Goal: Find specific page/section: Find specific page/section

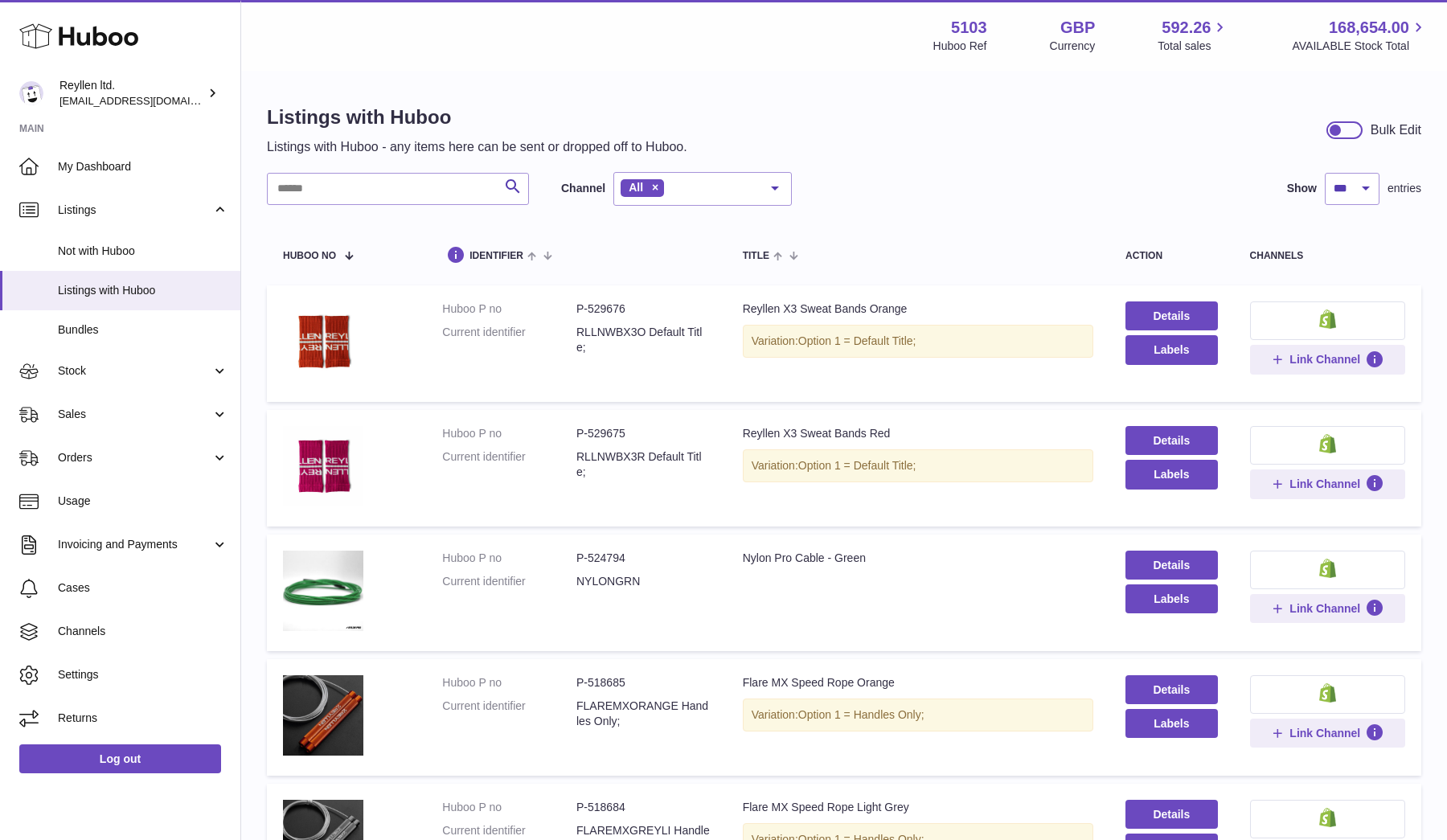
select select "***"
click at [75, 424] on link "Sales" at bounding box center [120, 414] width 240 height 43
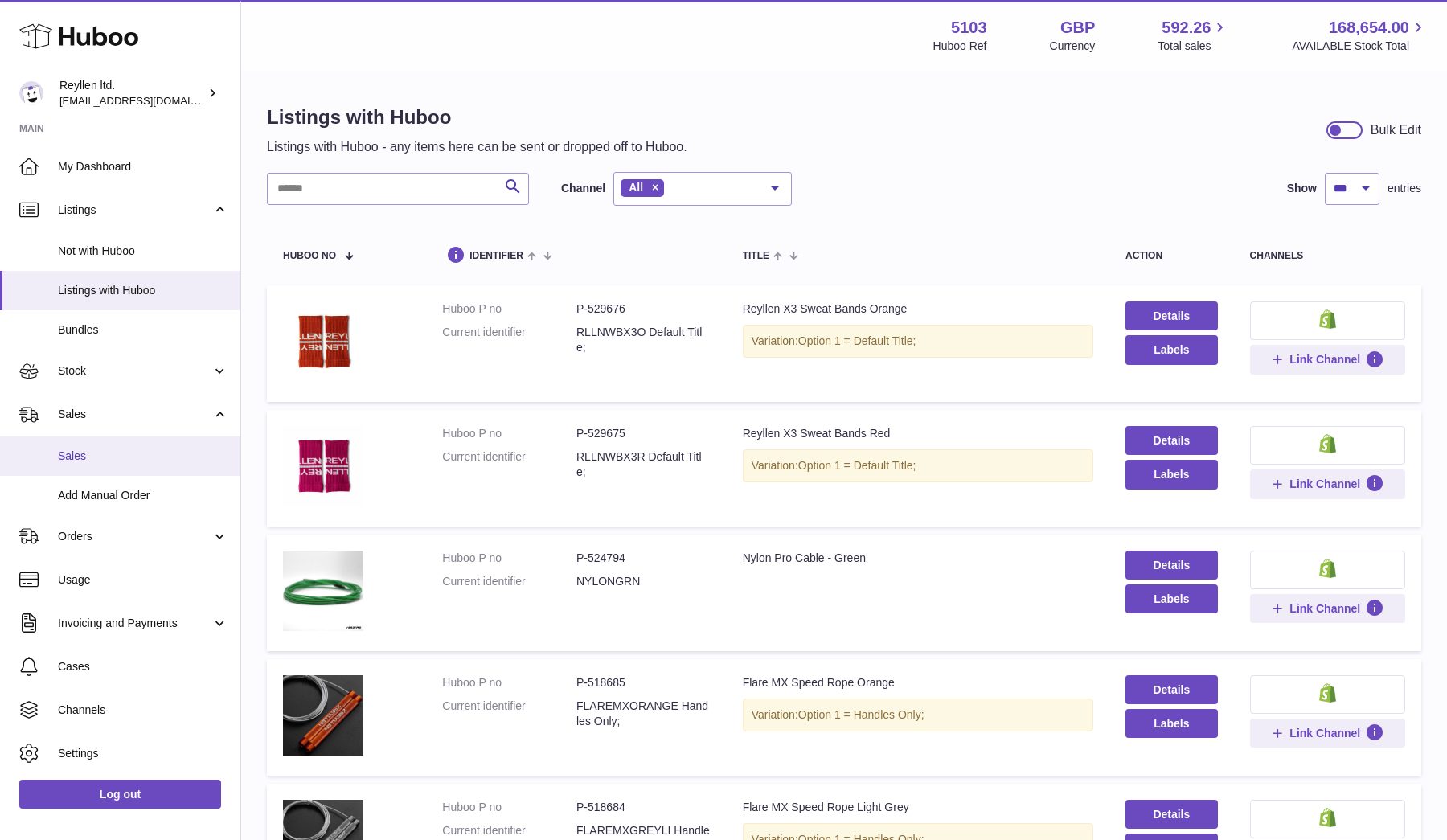
click at [85, 450] on span "Sales" at bounding box center [143, 456] width 171 height 16
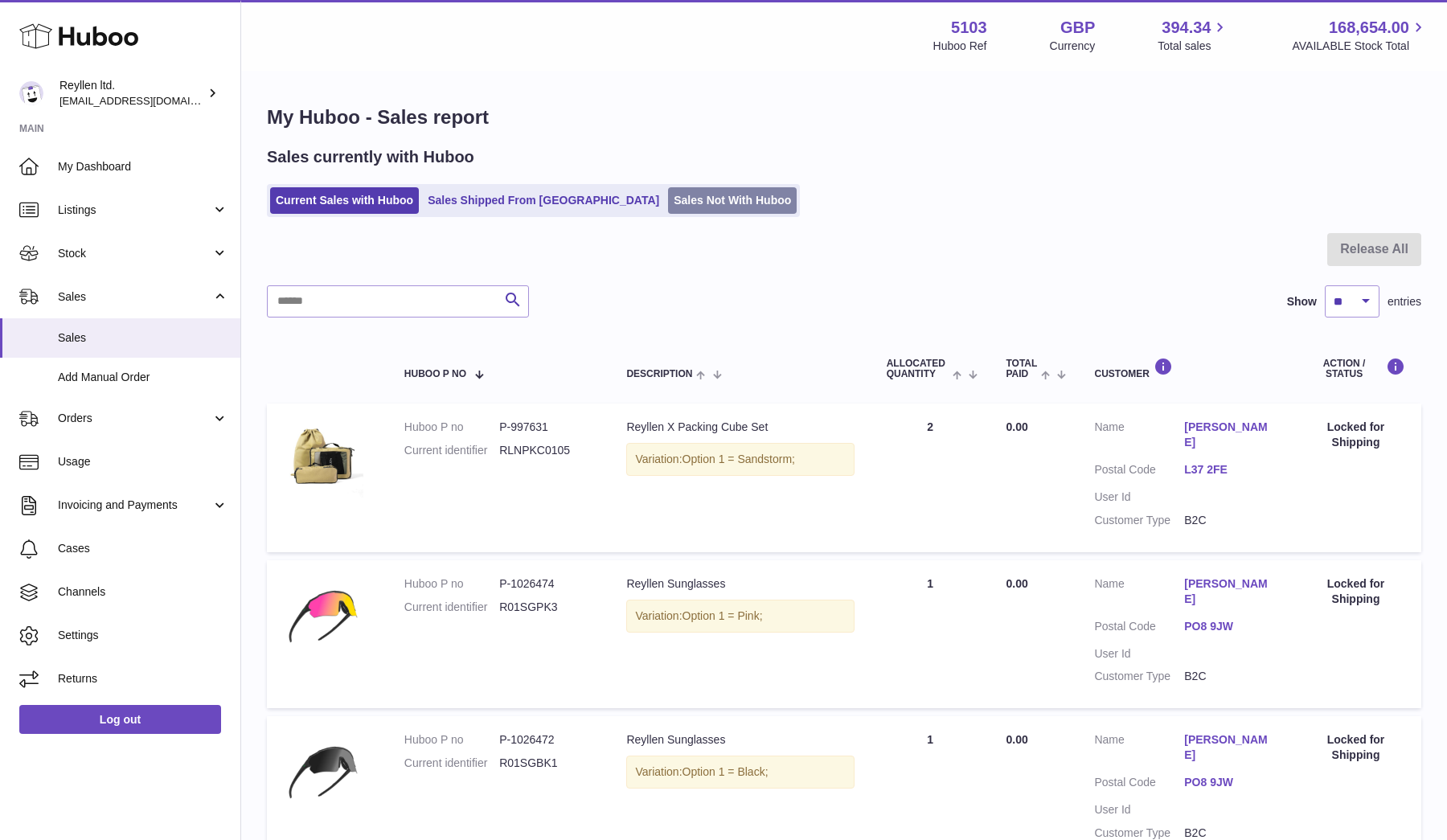
click at [668, 199] on link "Sales Not With Huboo" at bounding box center [732, 200] width 128 height 27
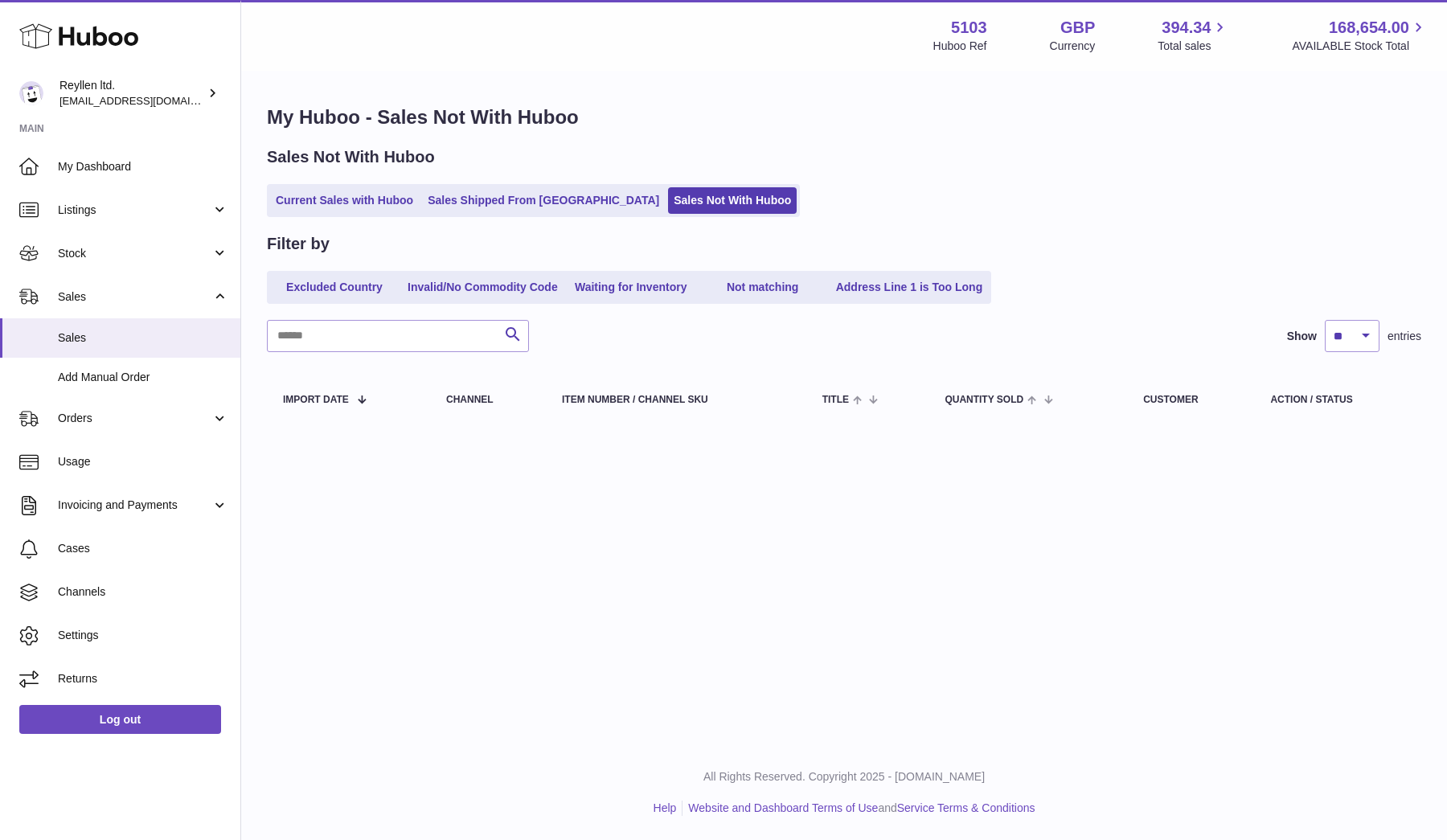
click at [313, 216] on div "My Huboo - Sales Not With Huboo Sales Not With Huboo Current Sales with Huboo S…" at bounding box center [844, 267] width 1206 height 389
click at [360, 210] on link "Current Sales with Huboo" at bounding box center [345, 200] width 149 height 27
